Goal: Transaction & Acquisition: Download file/media

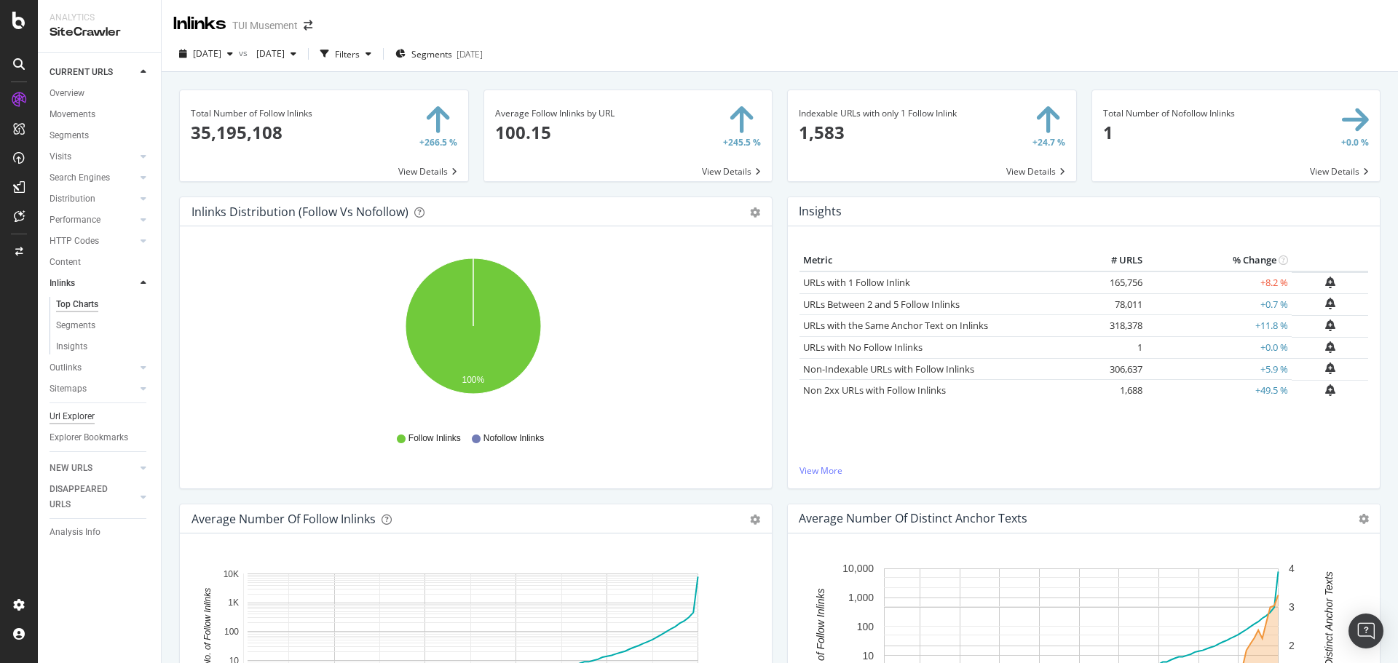
click at [74, 411] on div "Url Explorer" at bounding box center [72, 416] width 45 height 15
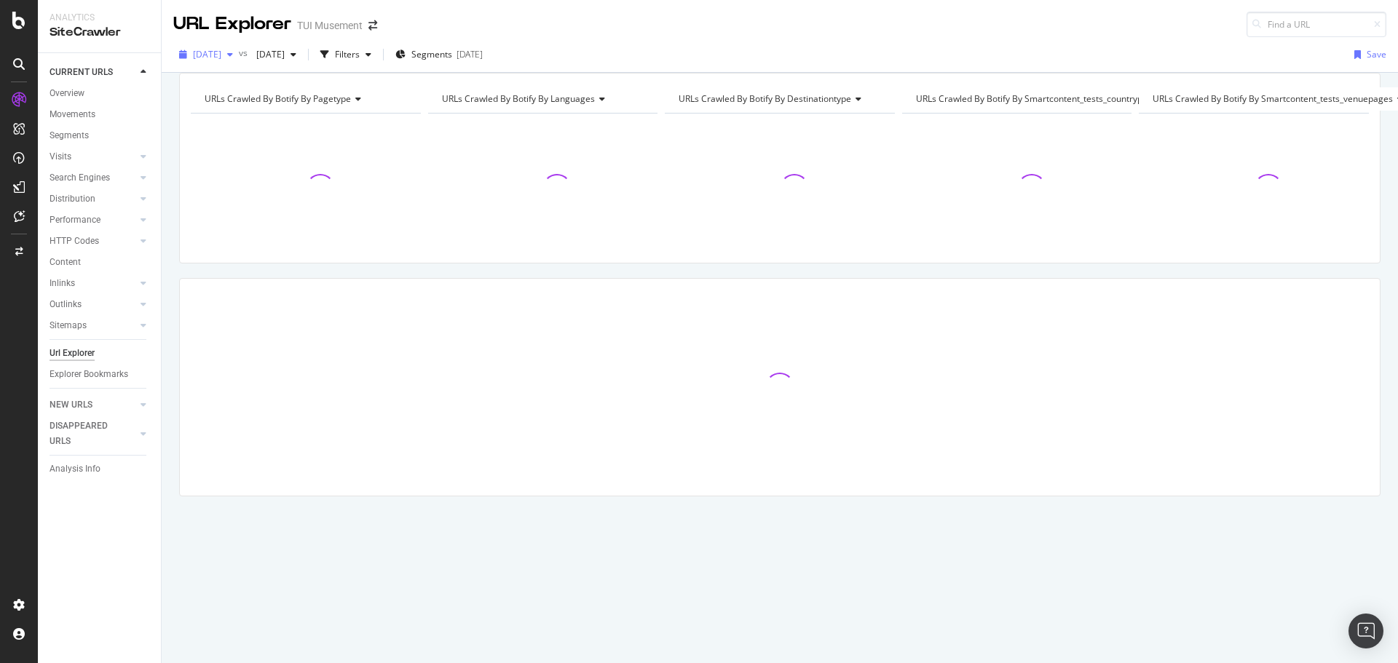
click at [219, 52] on span "[DATE]" at bounding box center [207, 54] width 28 height 12
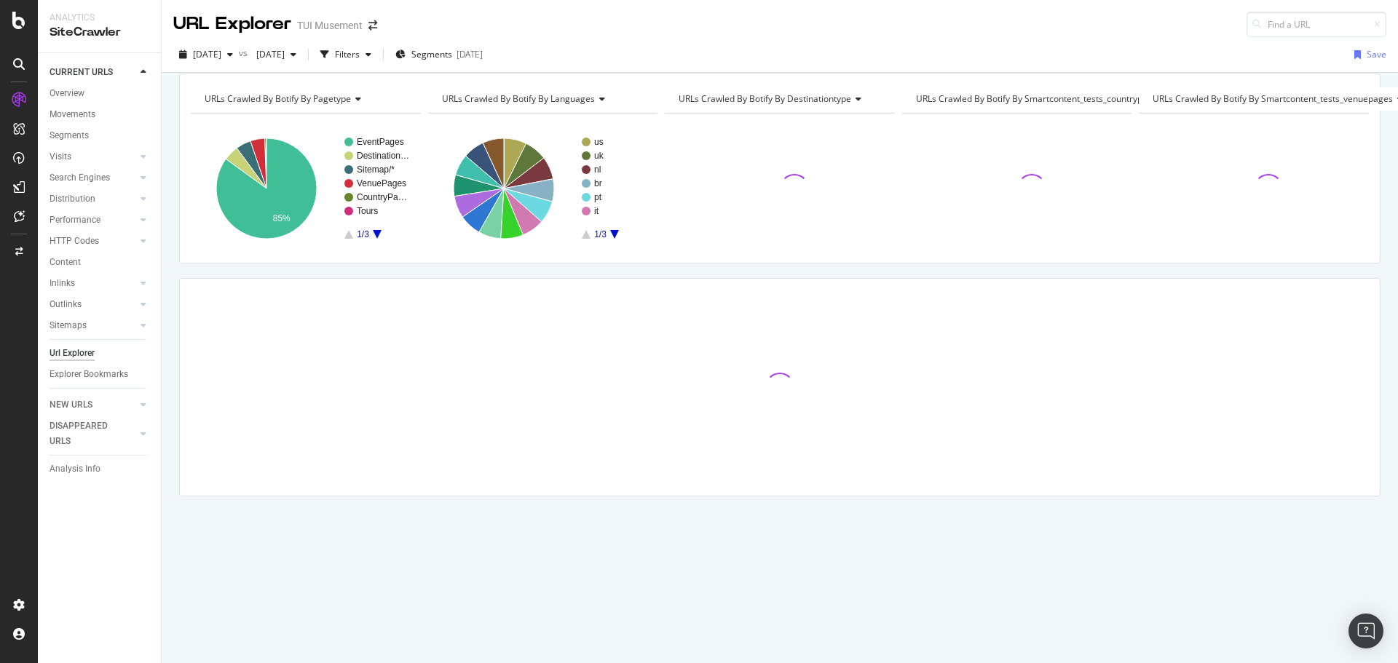
click at [666, 31] on div "URL Explorer TUI Musement" at bounding box center [780, 18] width 1236 height 37
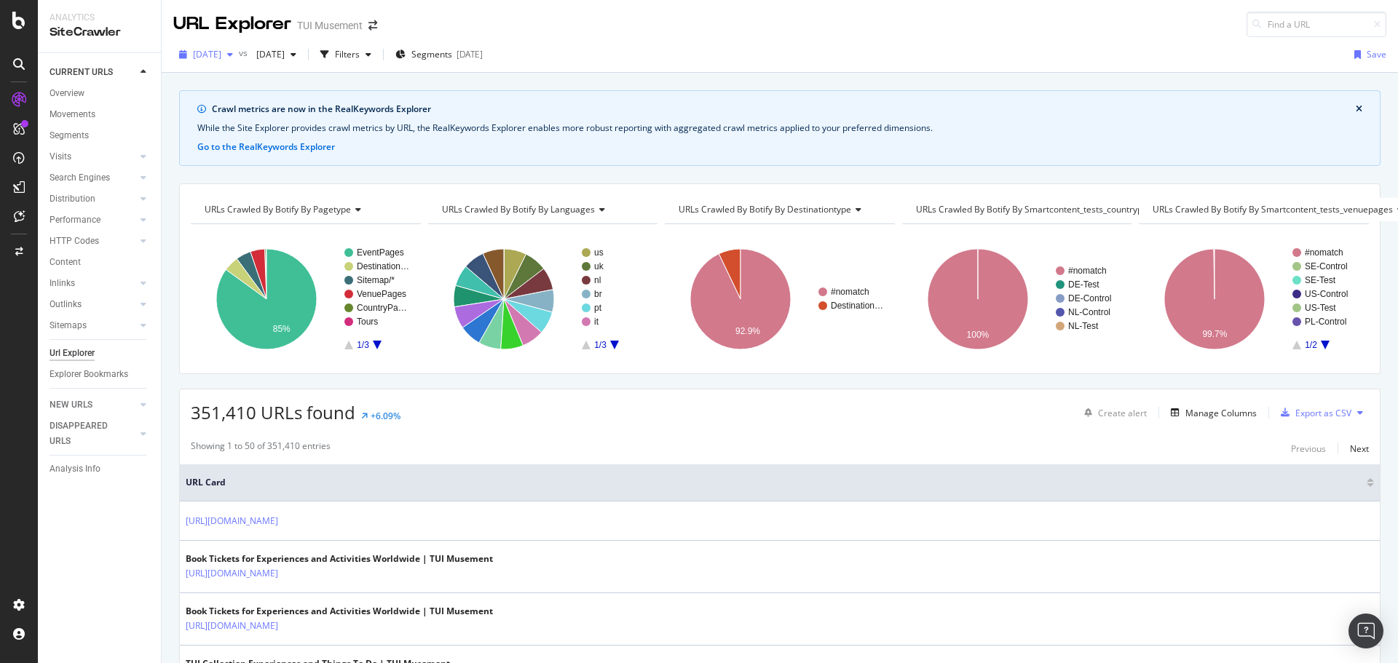
click at [221, 55] on span "[DATE]" at bounding box center [207, 54] width 28 height 12
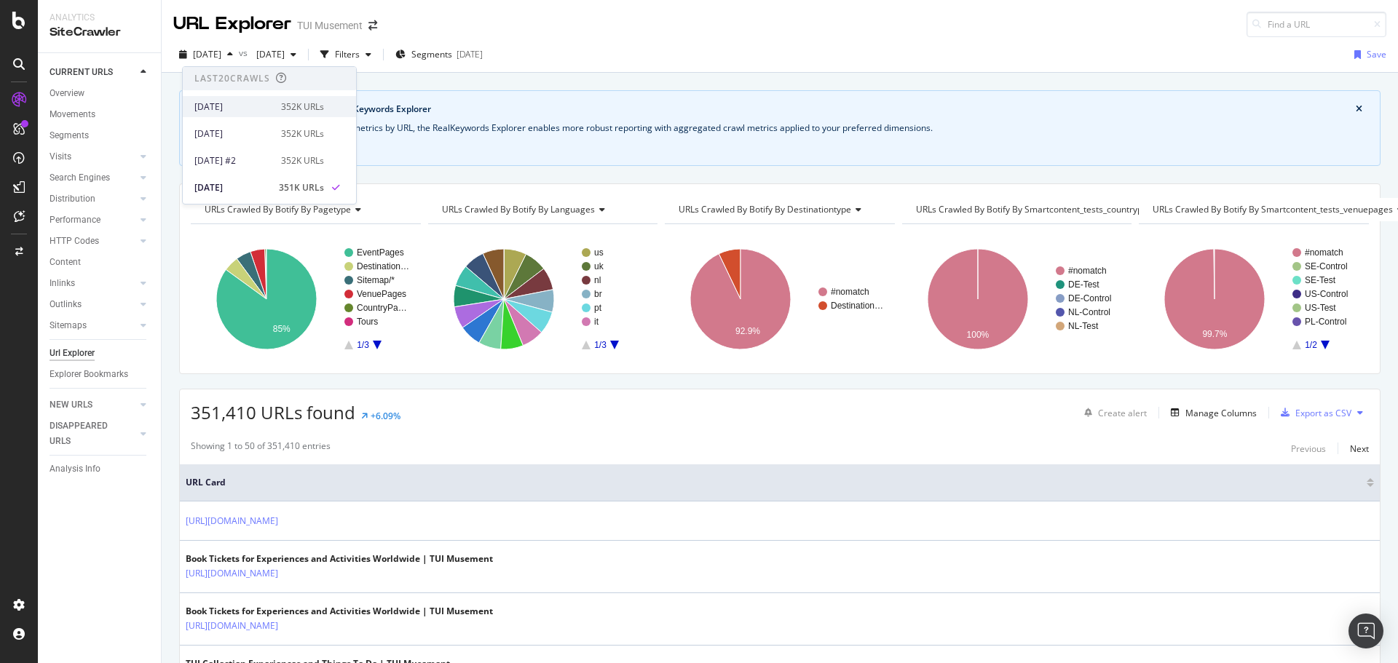
click at [264, 103] on div "2025 Oct. 5th" at bounding box center [233, 106] width 78 height 13
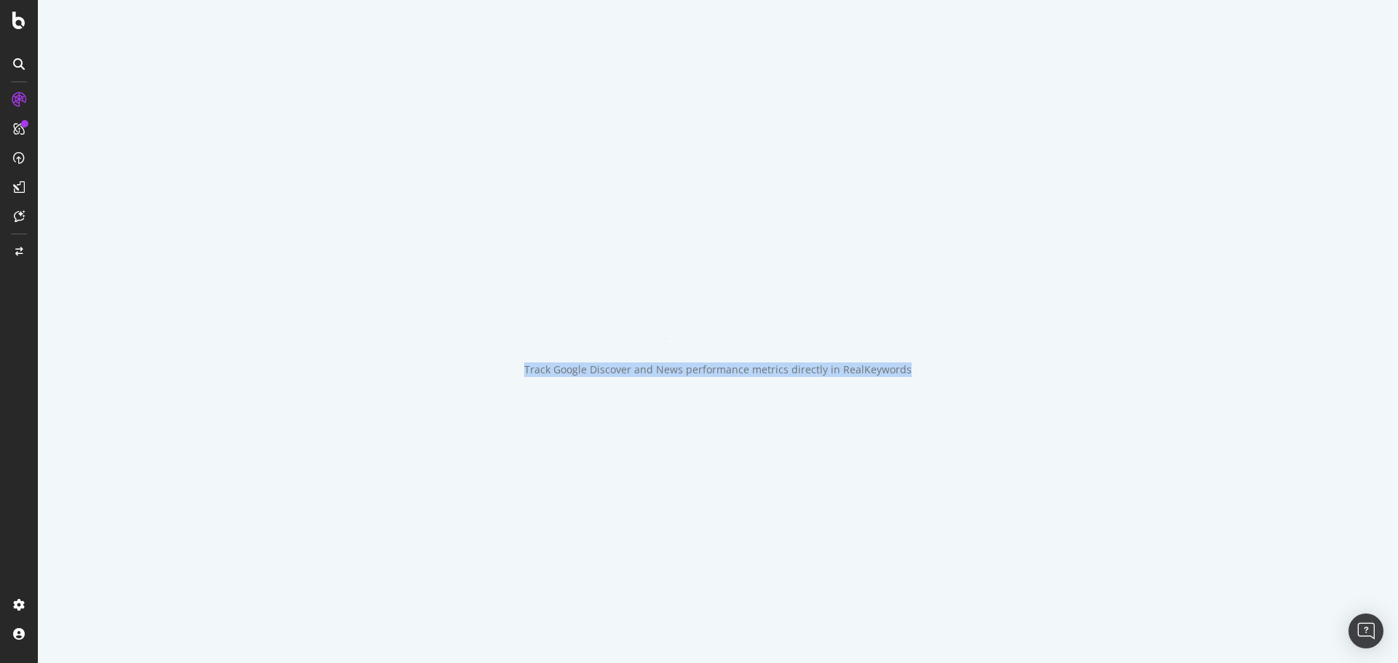
drag, startPoint x: 882, startPoint y: 368, endPoint x: 506, endPoint y: 371, distance: 375.7
click at [506, 371] on div "Track Google Discover and News performance metrics directly in RealKeywords" at bounding box center [718, 331] width 1360 height 663
click at [558, 325] on div "Track Google Discover and News performance metrics directly in RealKeywords" at bounding box center [718, 331] width 1360 height 663
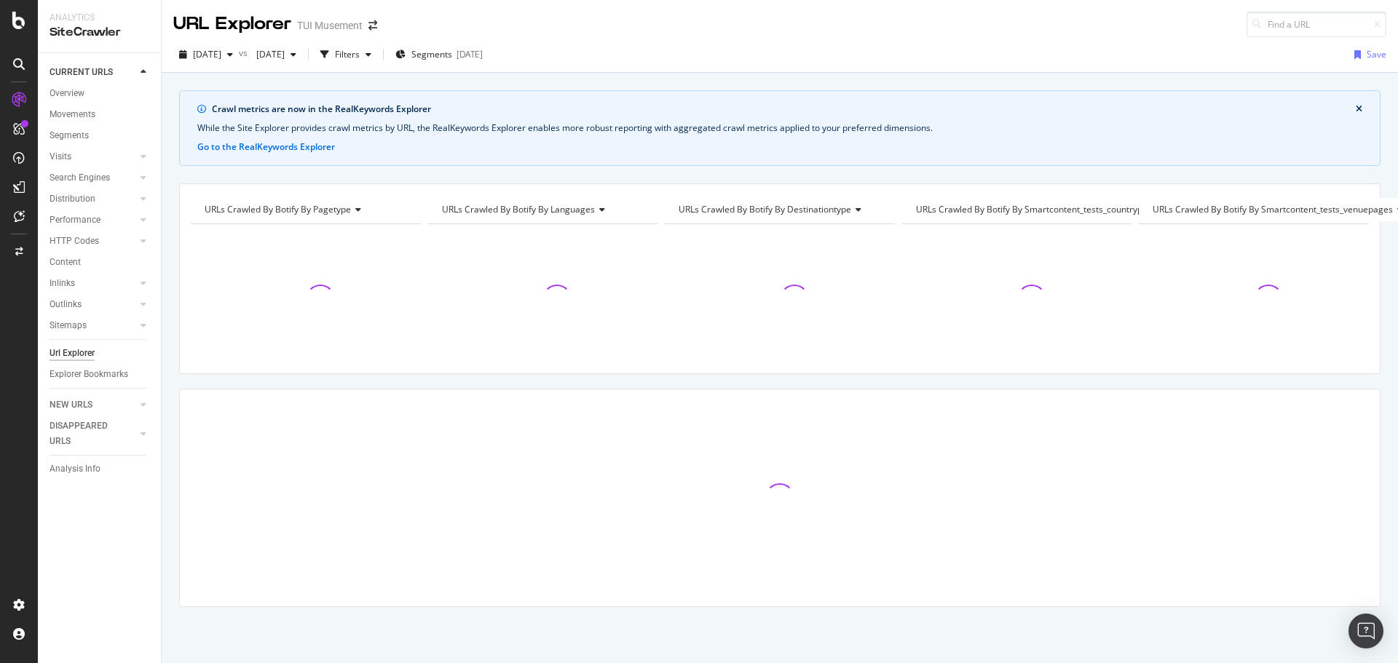
click at [1353, 110] on button "close banner" at bounding box center [1359, 109] width 14 height 19
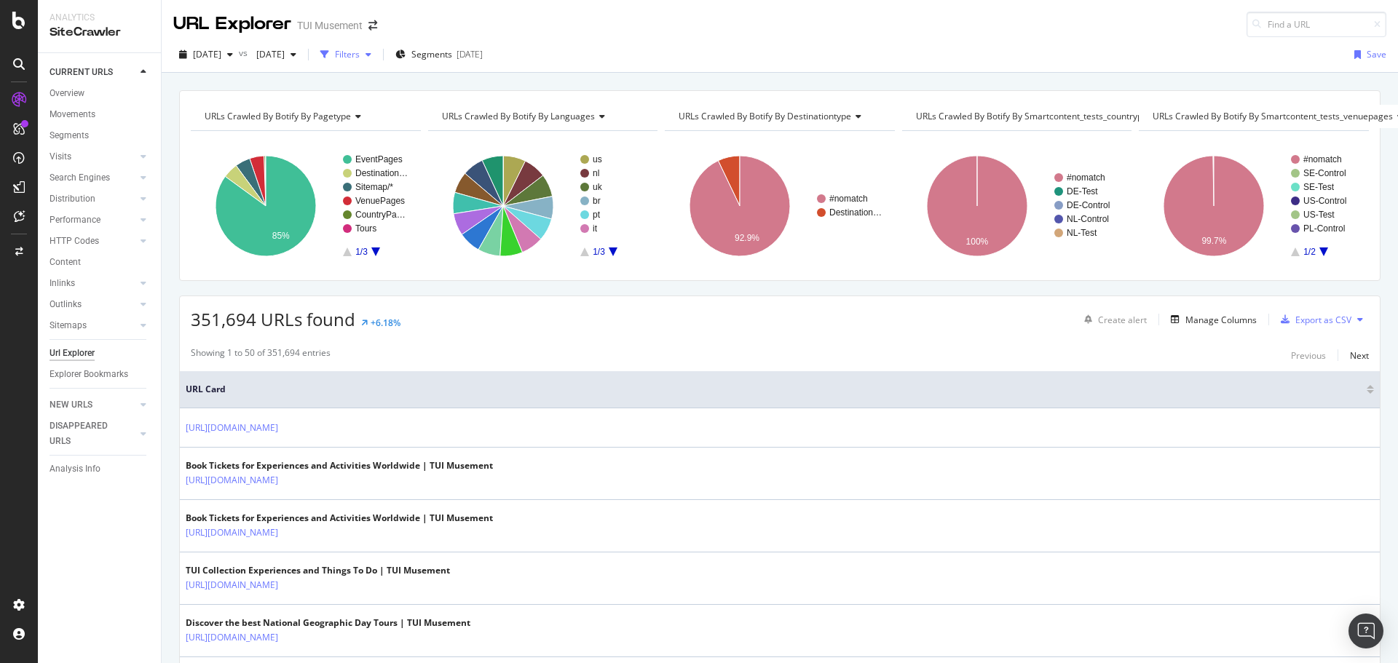
click at [360, 59] on div "Filters" at bounding box center [347, 54] width 25 height 12
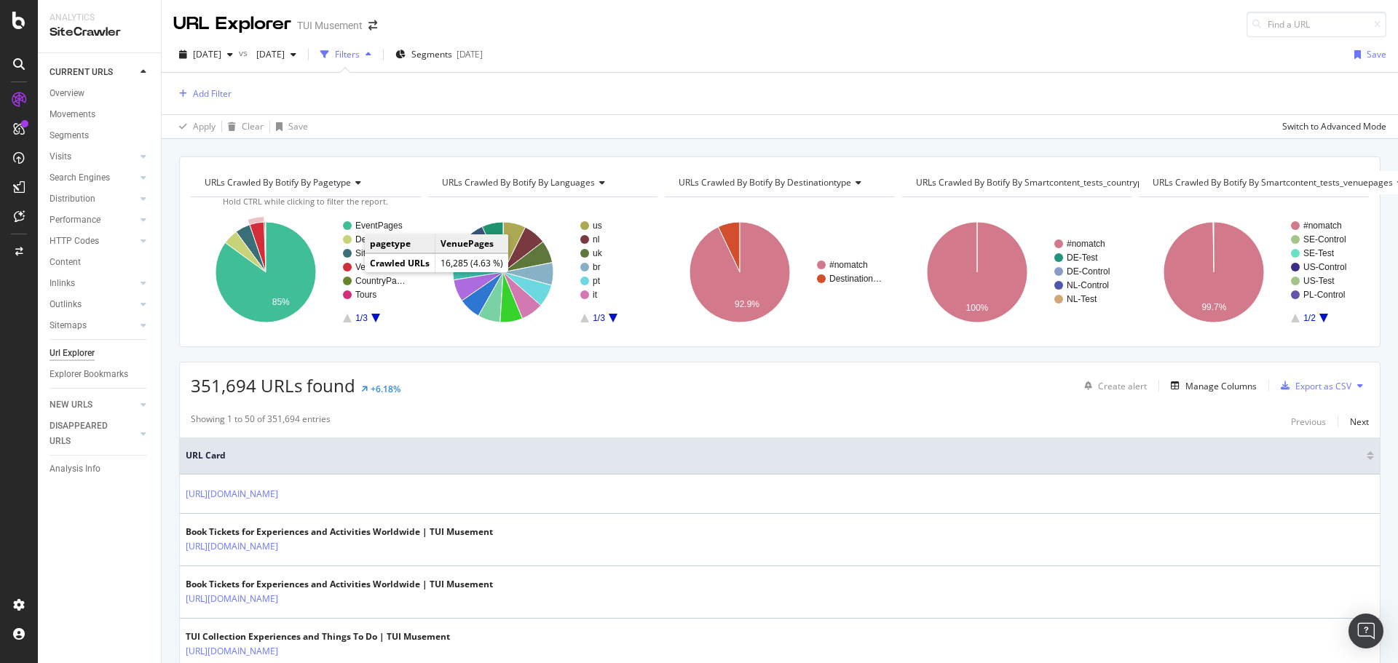
click at [346, 267] on circle "A chart." at bounding box center [347, 267] width 9 height 9
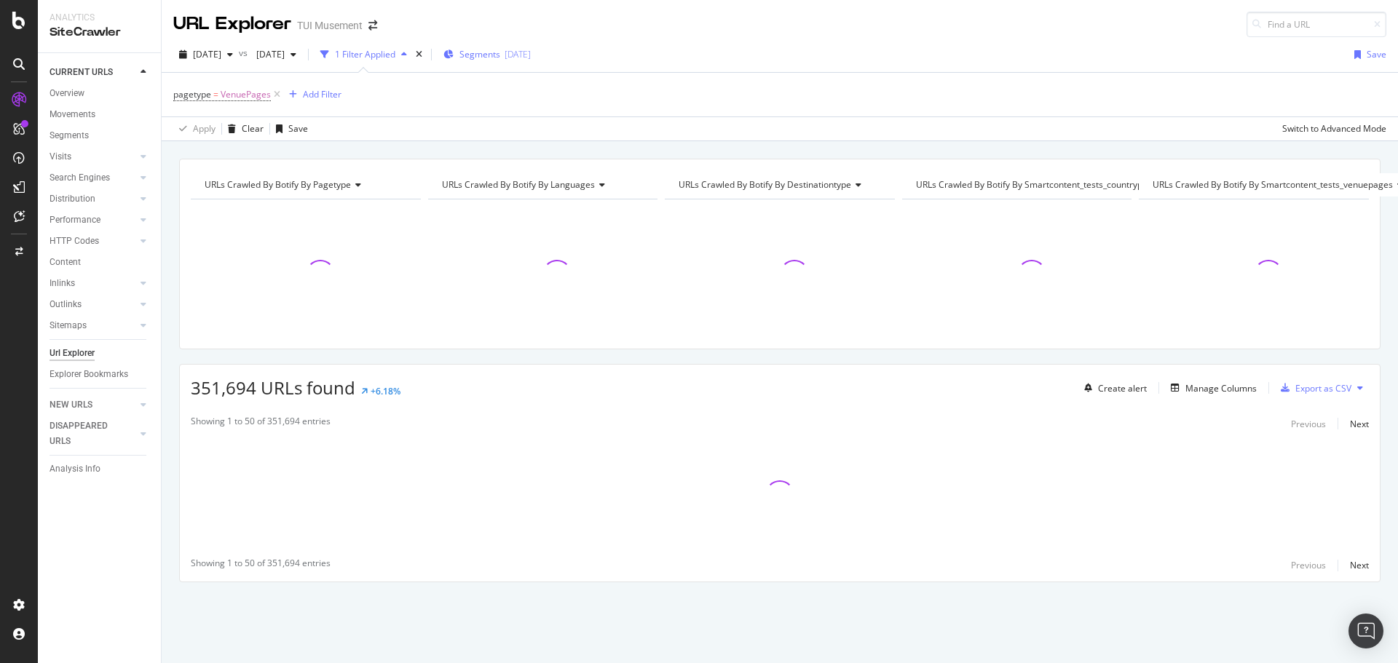
click at [531, 56] on div "2025-09-10" at bounding box center [518, 54] width 26 height 12
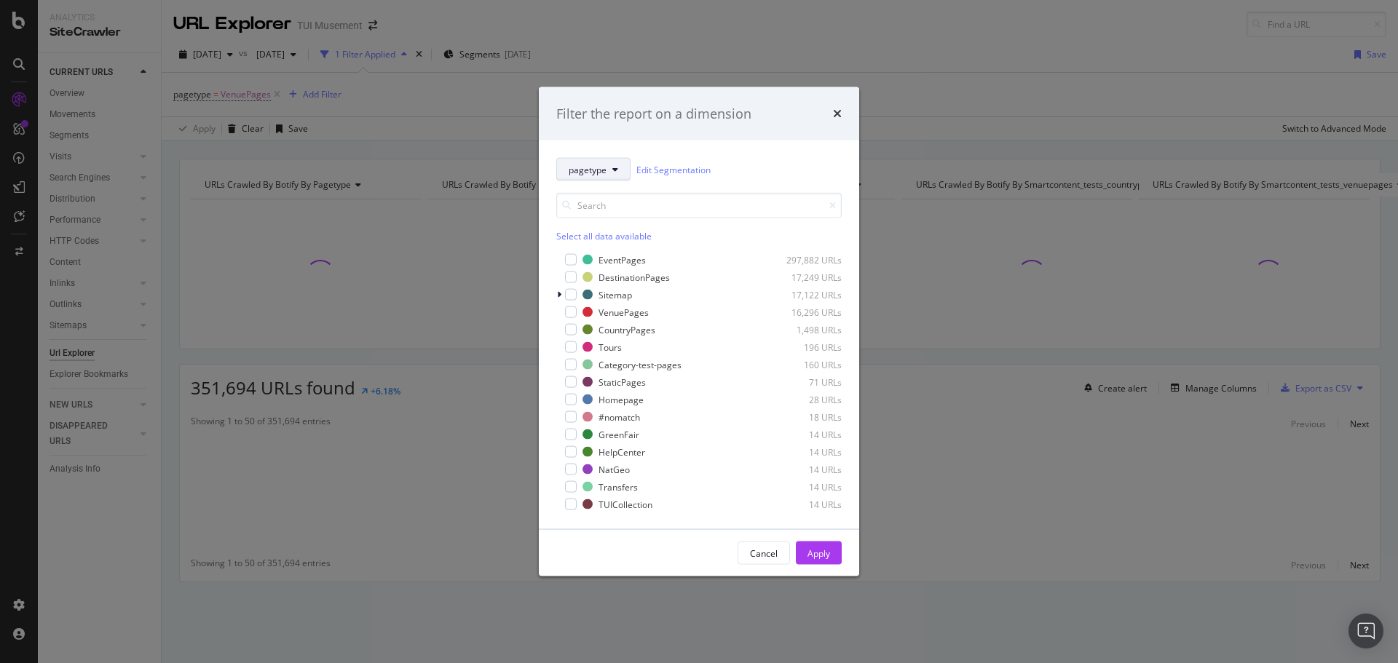
click at [612, 159] on button "pagetype" at bounding box center [593, 169] width 74 height 23
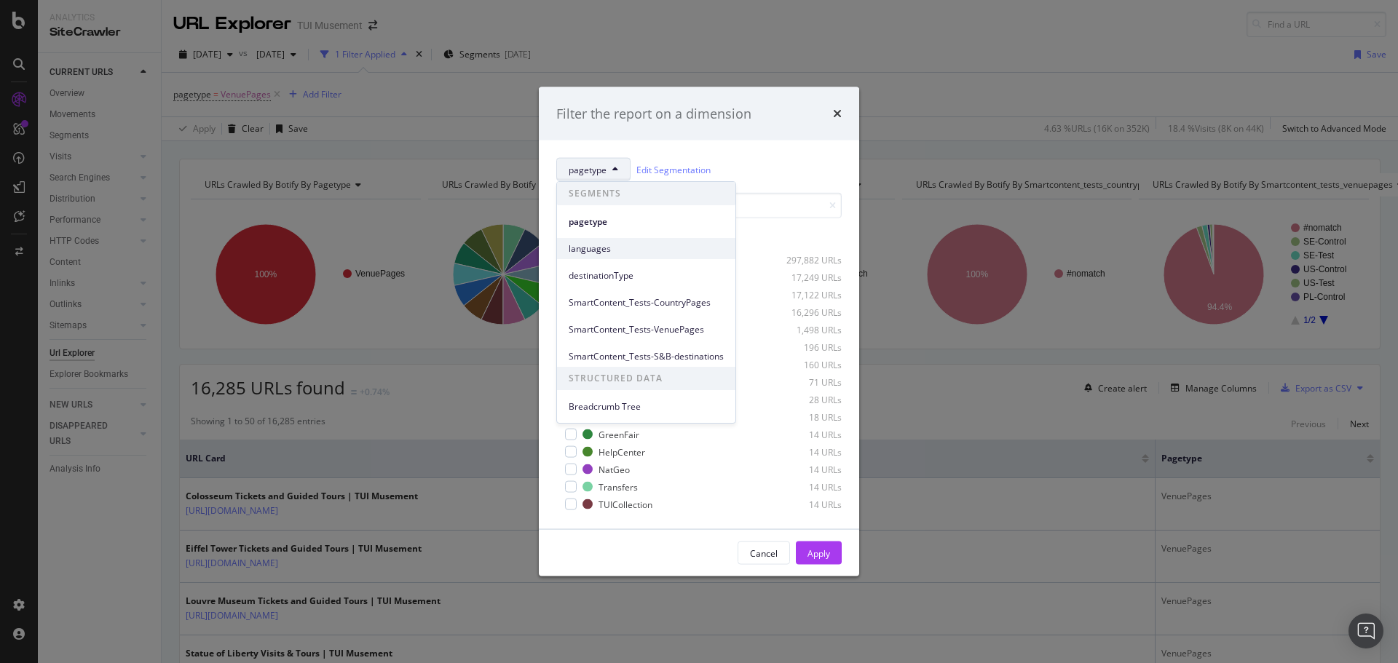
click at [630, 250] on span "languages" at bounding box center [646, 248] width 155 height 13
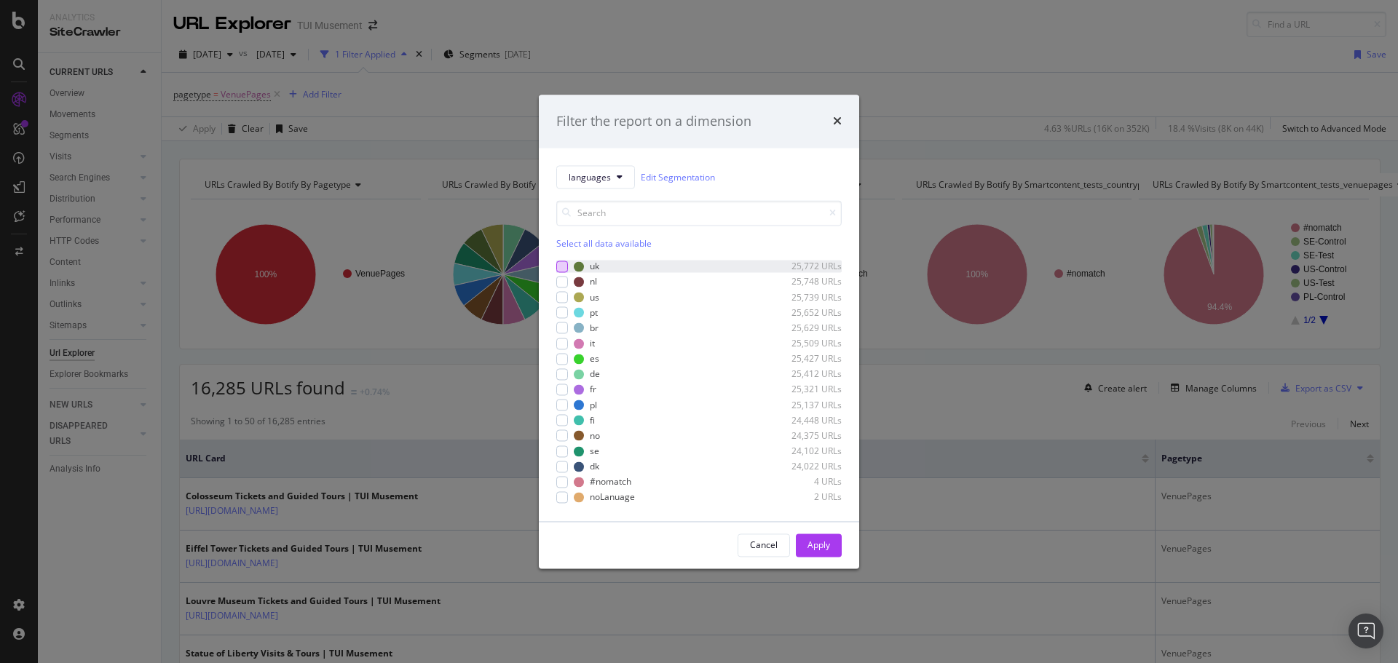
click at [561, 264] on div "modal" at bounding box center [562, 267] width 12 height 12
click at [816, 543] on div "Apply" at bounding box center [818, 545] width 23 height 12
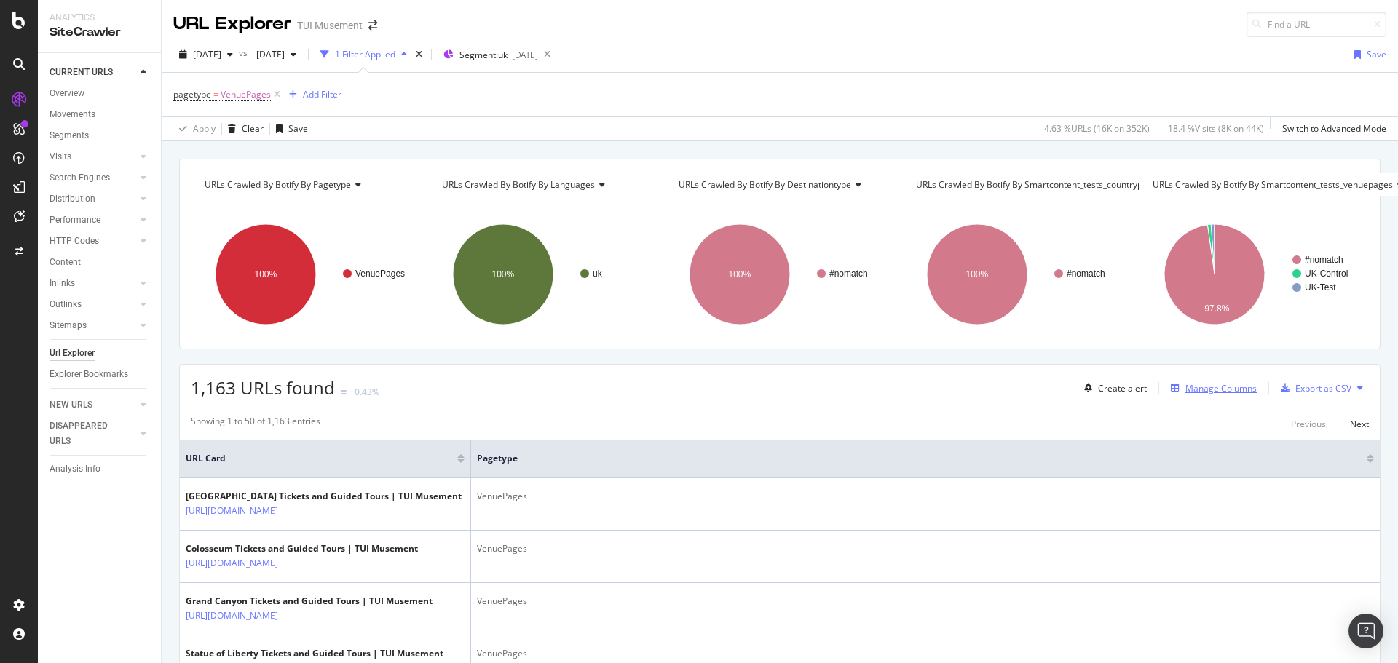
click at [1211, 390] on div "Manage Columns" at bounding box center [1220, 388] width 71 height 12
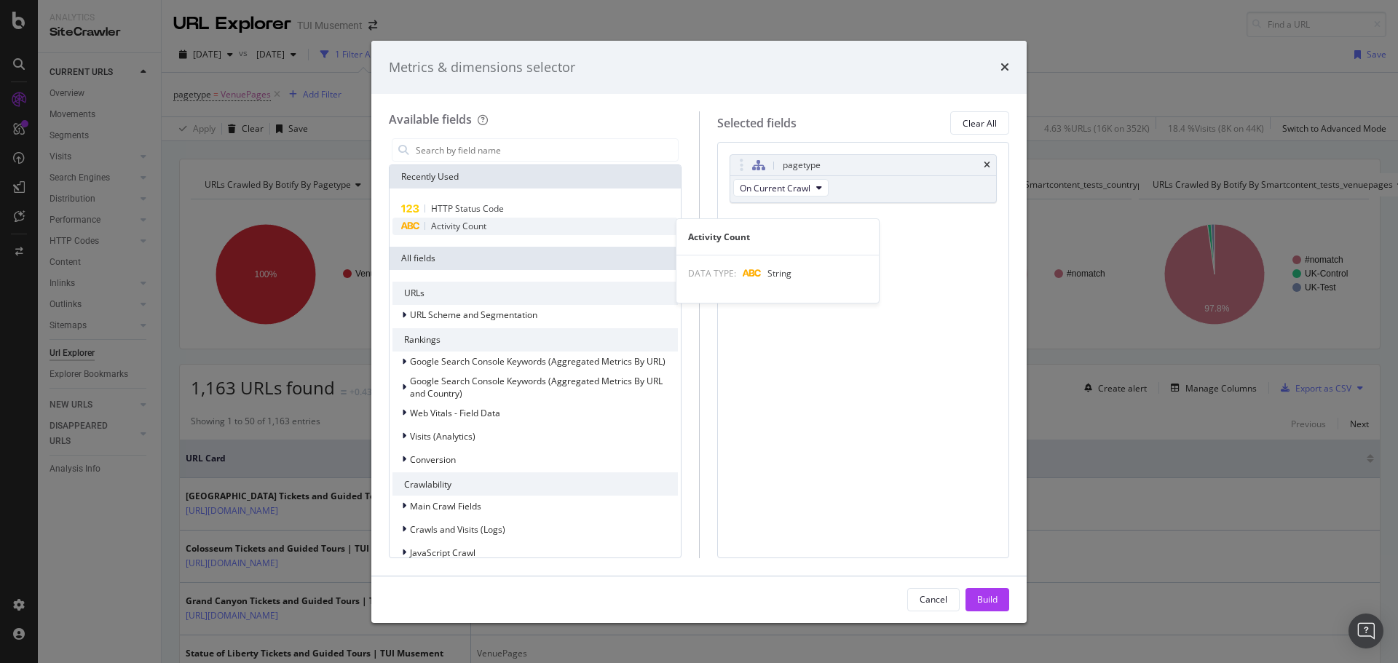
click at [475, 223] on span "Activity Count" at bounding box center [458, 226] width 55 height 12
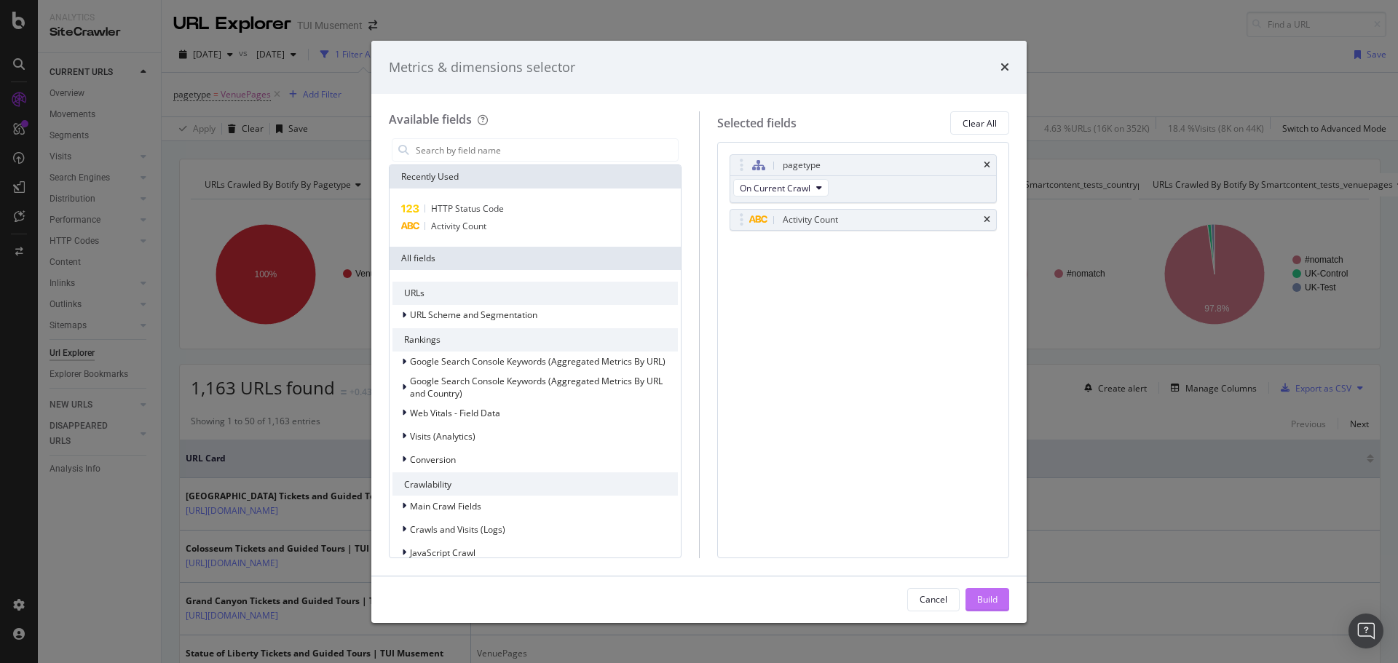
click at [979, 598] on div "Build" at bounding box center [987, 599] width 20 height 12
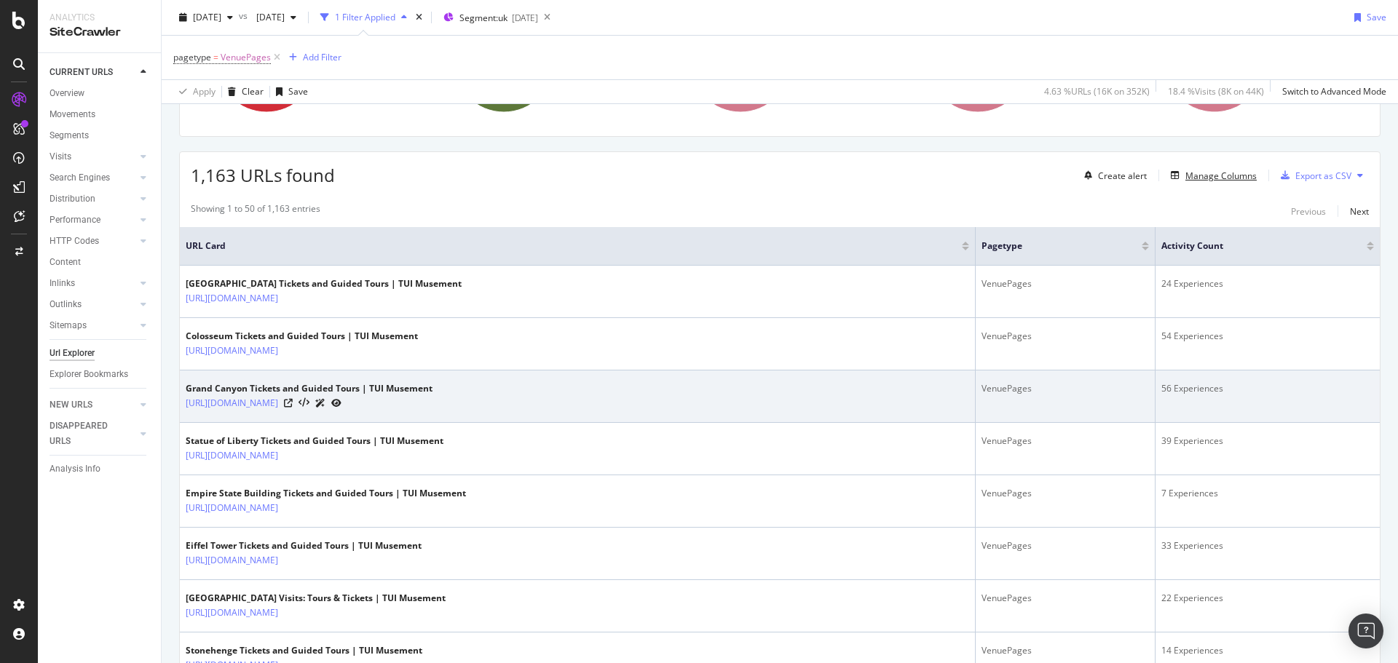
scroll to position [218, 0]
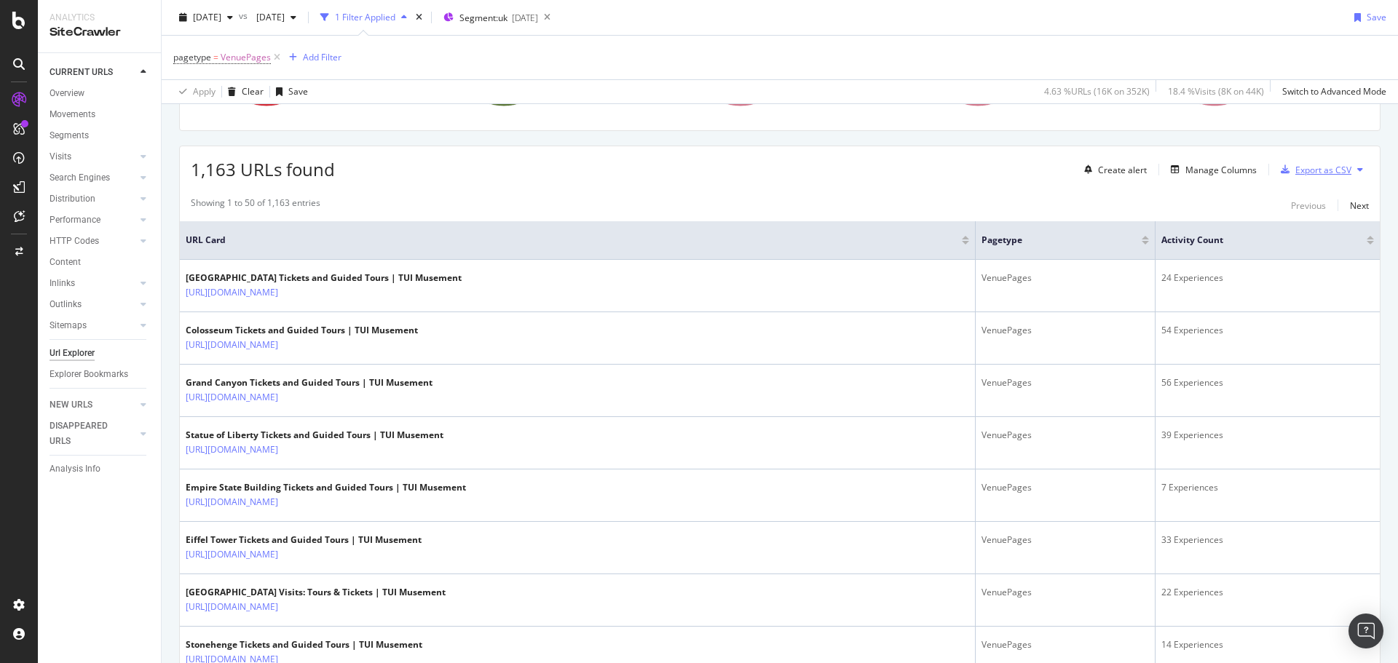
click at [1322, 167] on div "Export as CSV" at bounding box center [1323, 170] width 56 height 12
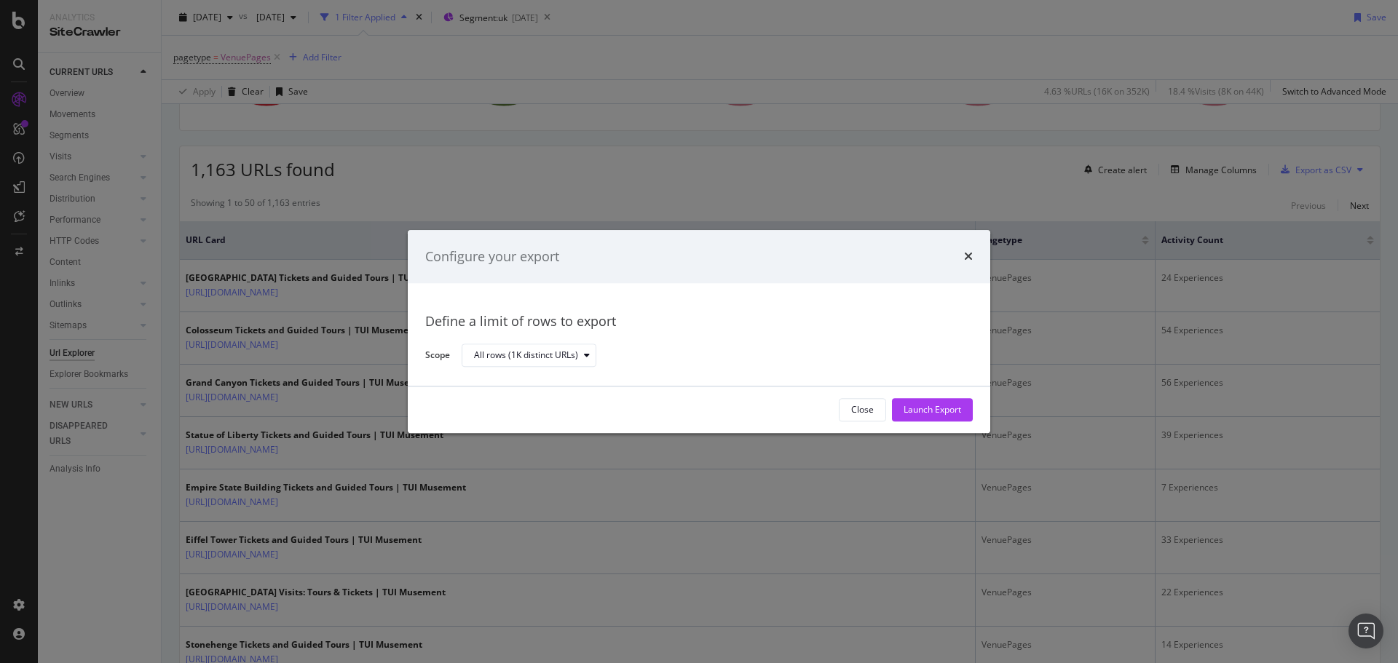
click at [941, 423] on div "Close Launch Export" at bounding box center [699, 410] width 582 height 47
click at [944, 414] on div "Launch Export" at bounding box center [933, 410] width 58 height 12
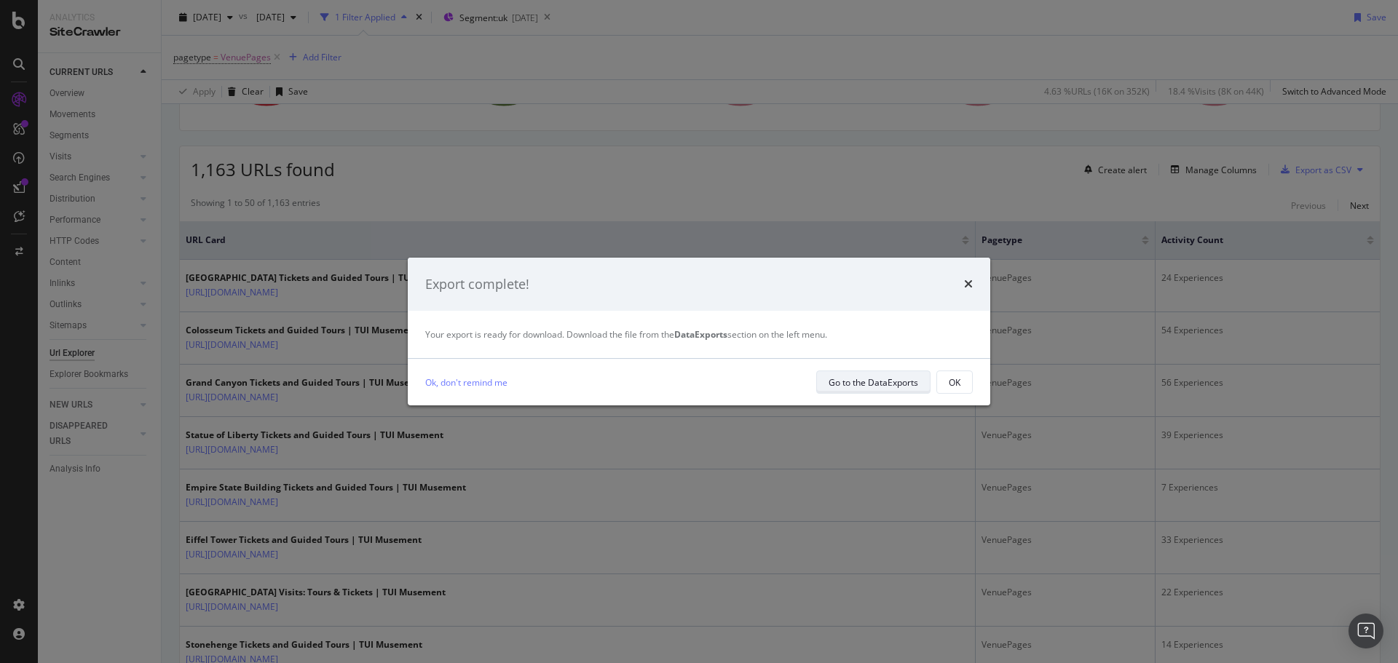
click at [879, 386] on div "Go to the DataExports" at bounding box center [874, 382] width 90 height 12
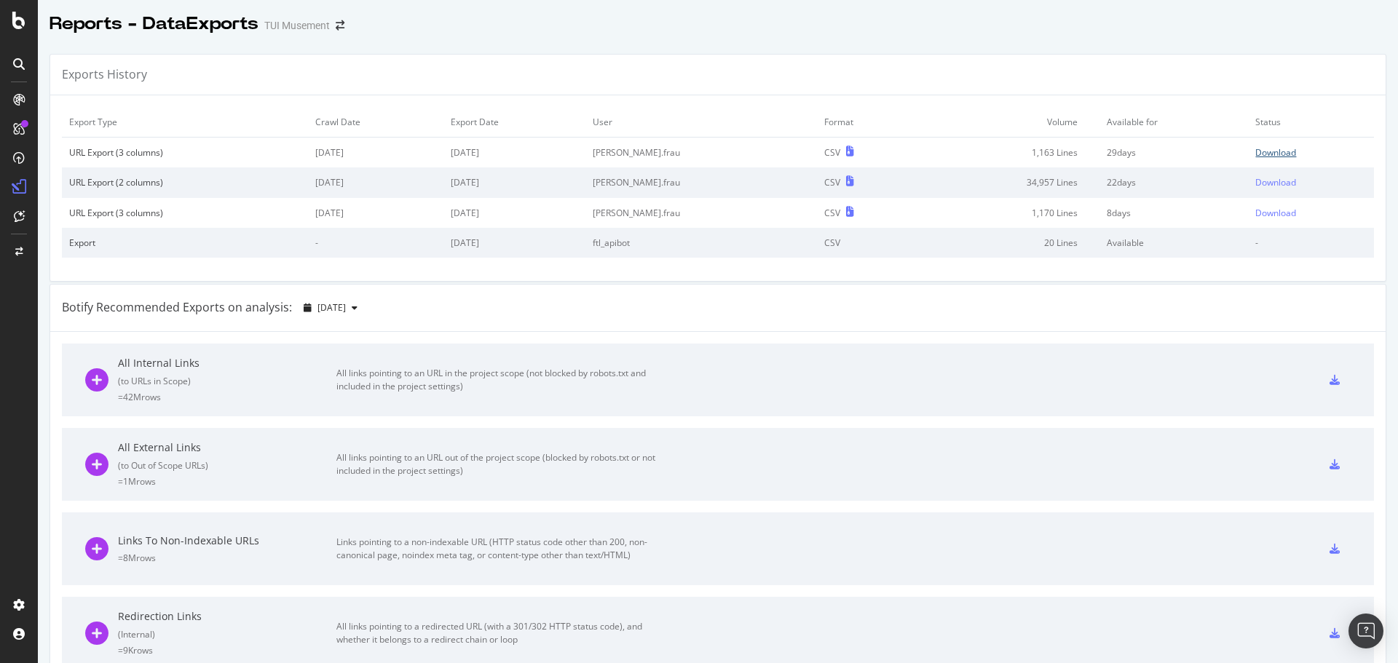
click at [1259, 150] on div "Download" at bounding box center [1275, 152] width 41 height 12
